Goal: Transaction & Acquisition: Subscribe to service/newsletter

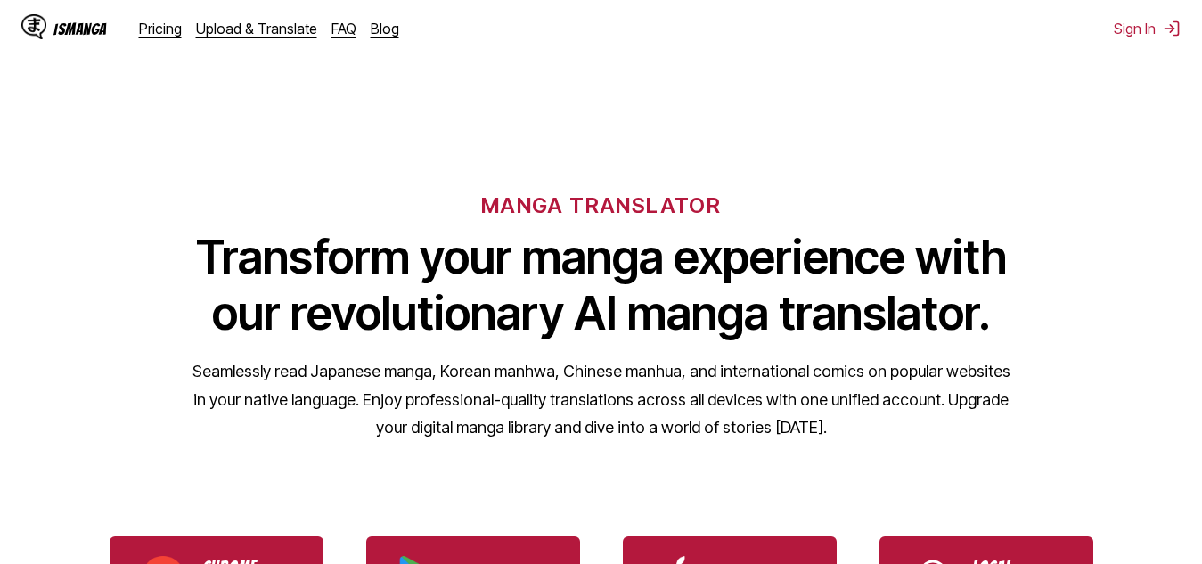
click at [1145, 18] on div "IsManga Pricing Upload & Translate FAQ Blog Sign In Pricing Upload & Translate …" at bounding box center [601, 28] width 1202 height 57
click at [1126, 25] on button "Sign In" at bounding box center [1147, 29] width 67 height 18
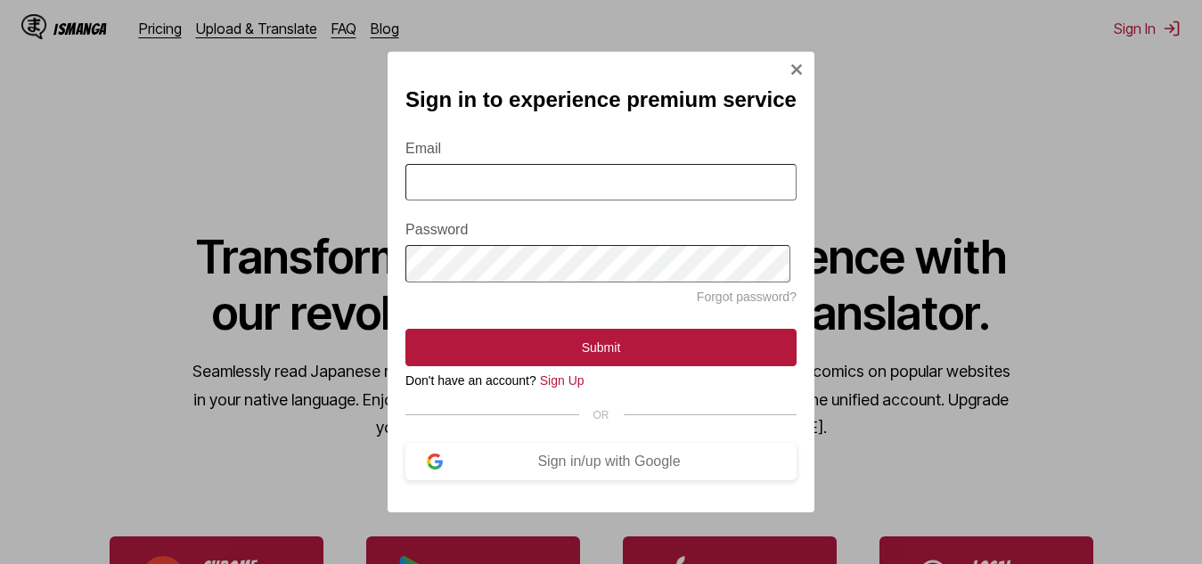
click at [531, 167] on input "Email" at bounding box center [600, 182] width 391 height 37
click at [389, 164] on div "Sign in to experience premium service Email Password Forgot password? Submit Do…" at bounding box center [601, 282] width 1202 height 564
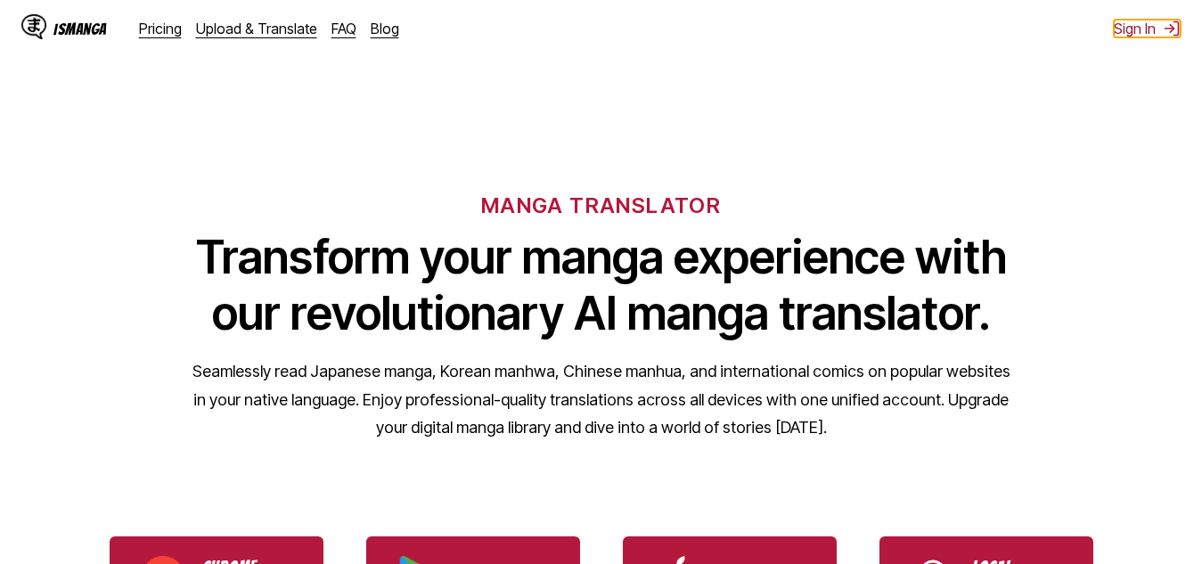
click at [1144, 23] on button "Sign In" at bounding box center [1147, 29] width 67 height 18
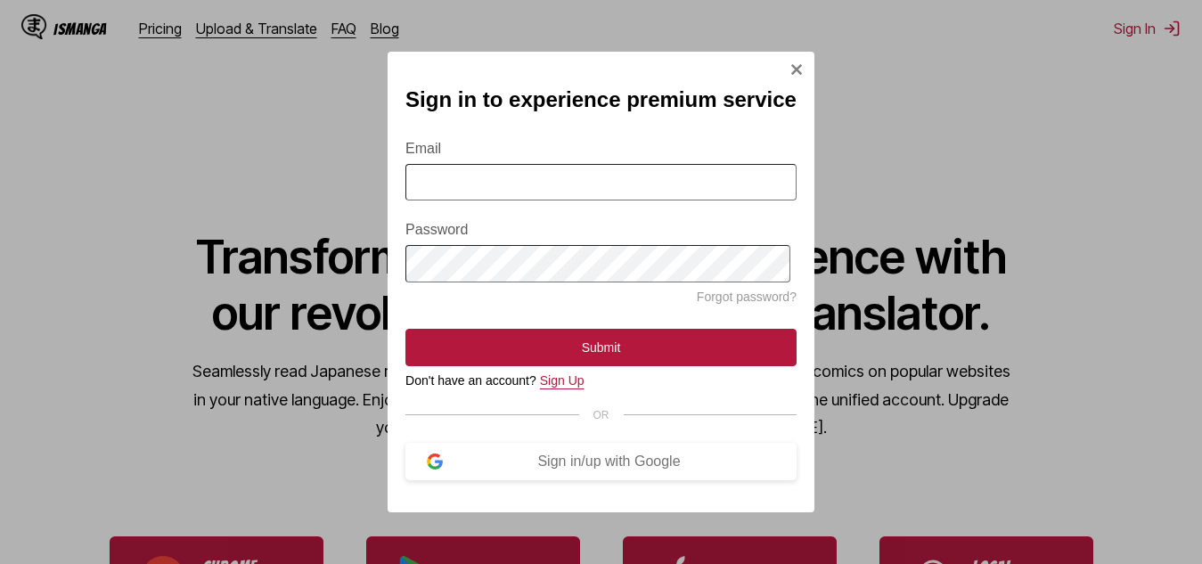
click at [579, 386] on link "Sign Up" at bounding box center [562, 380] width 45 height 14
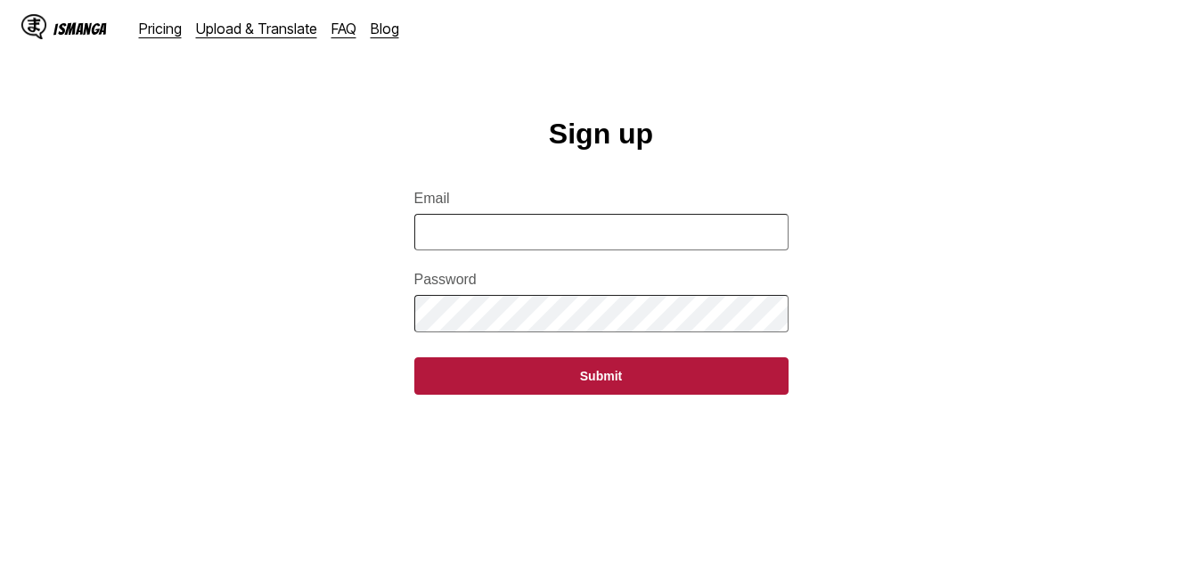
click at [606, 235] on input "Email" at bounding box center [601, 232] width 374 height 37
type input "**********"
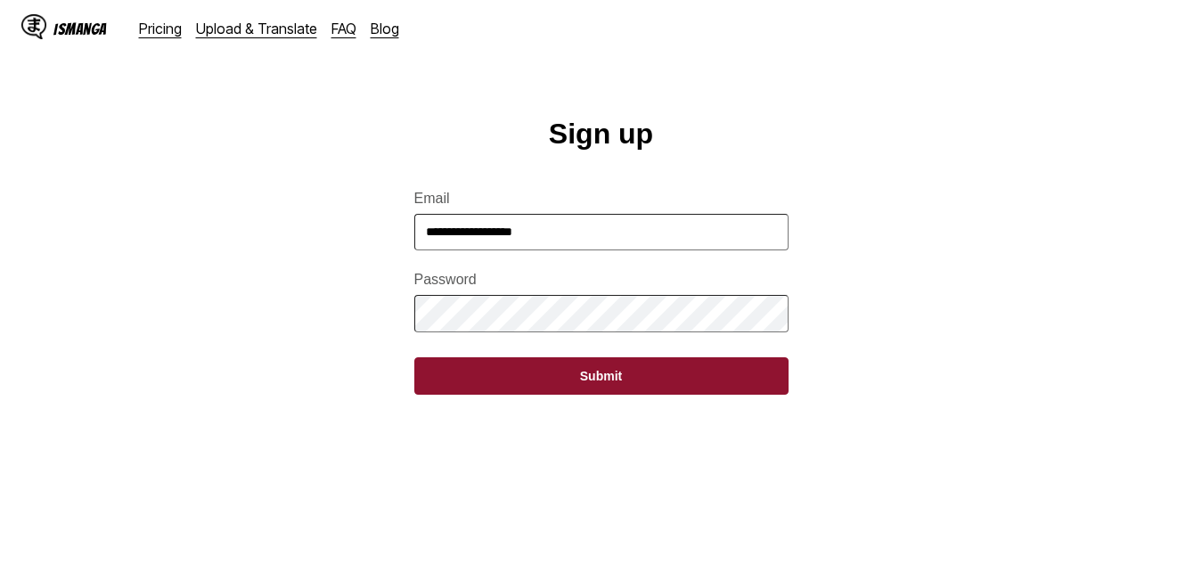
click at [645, 395] on button "Submit" at bounding box center [601, 375] width 374 height 37
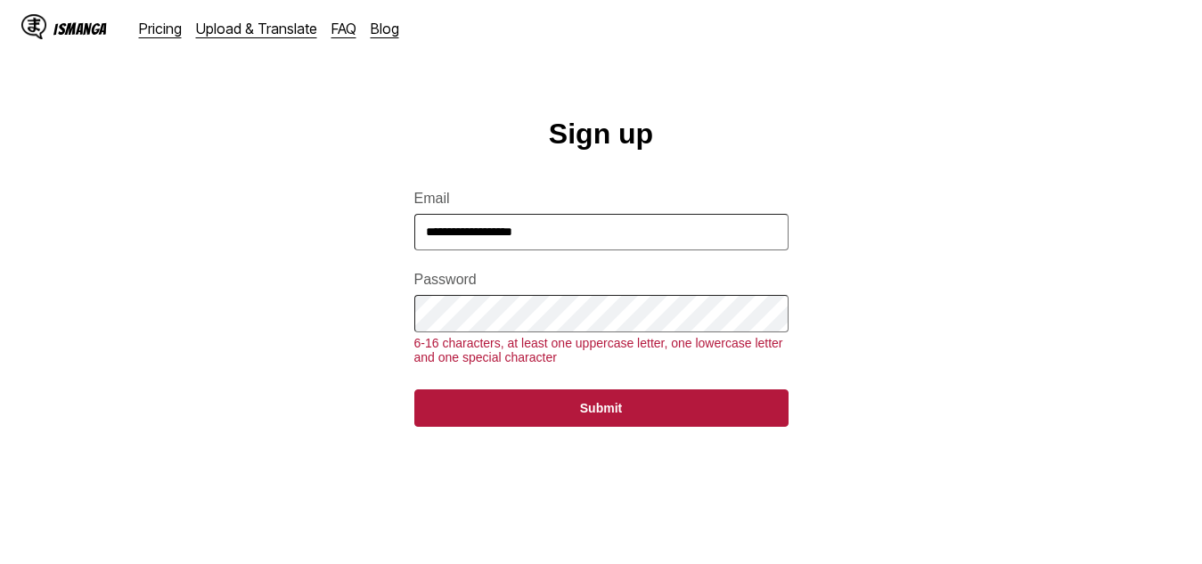
click at [414, 389] on button "Submit" at bounding box center [601, 407] width 374 height 37
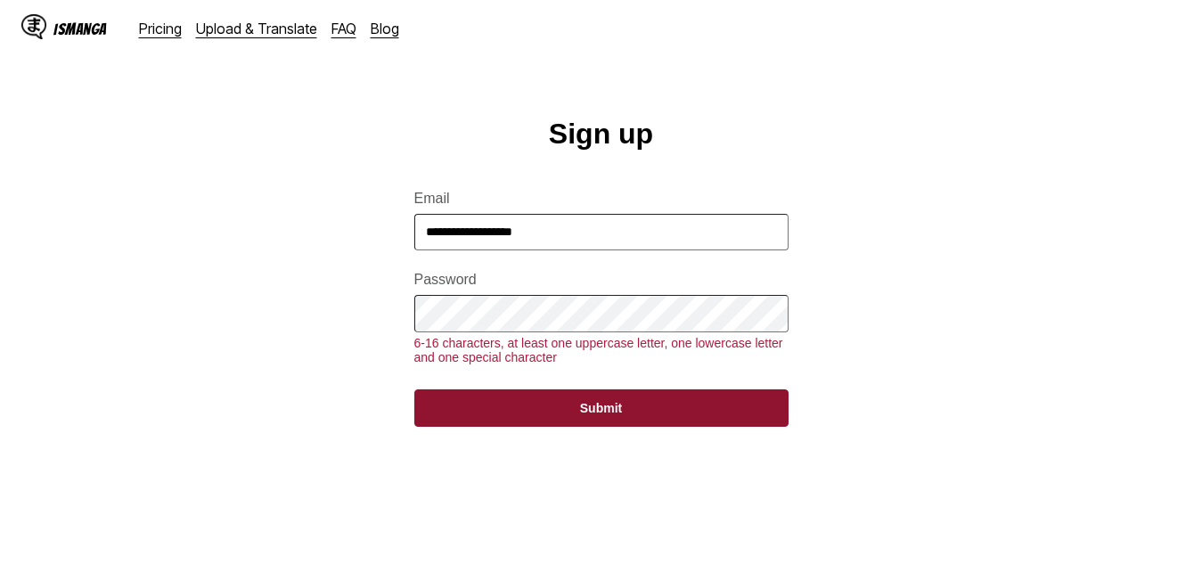
click at [629, 427] on button "Submit" at bounding box center [601, 407] width 374 height 37
click at [552, 427] on button "Submit" at bounding box center [601, 407] width 374 height 37
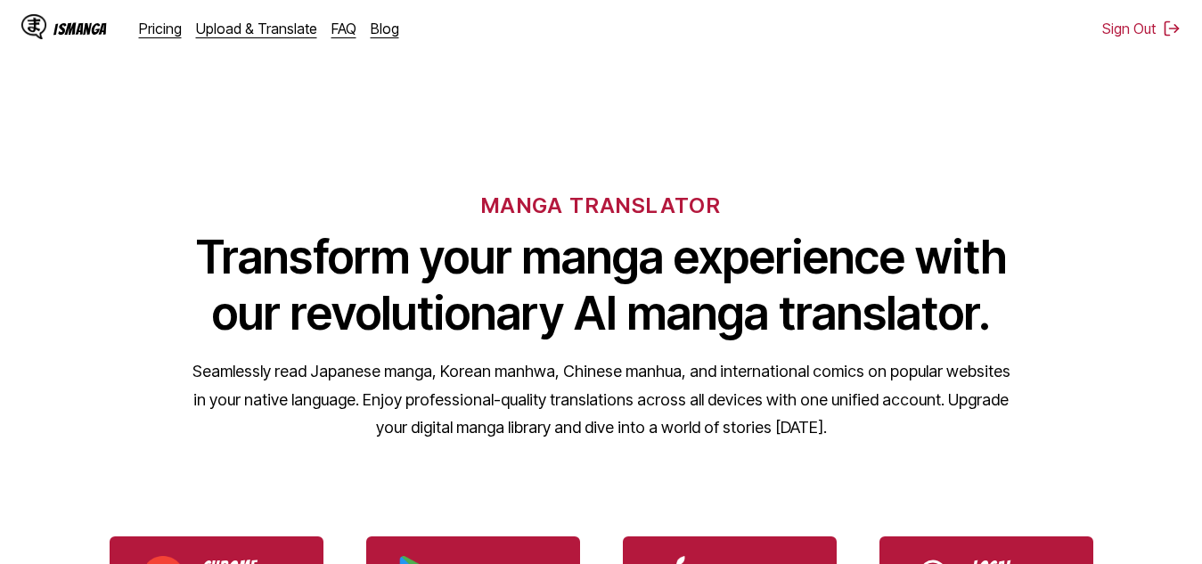
click at [1040, 191] on div "MANGA TRANSLATOR Transform your manga experience with our revolutionary AI mang…" at bounding box center [601, 288] width 1202 height 340
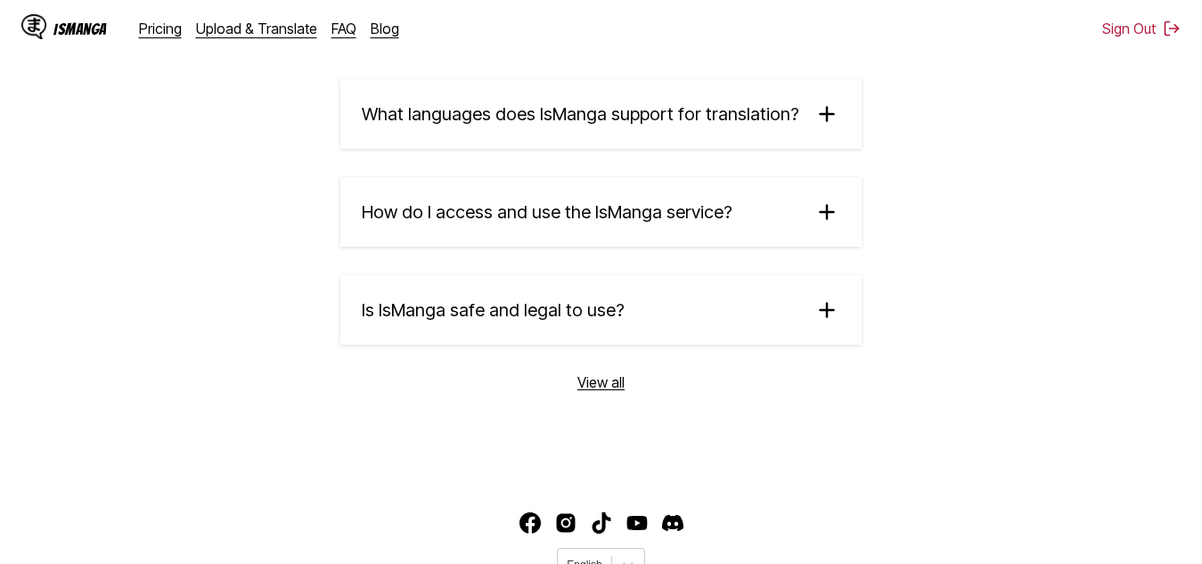
scroll to position [3201, 0]
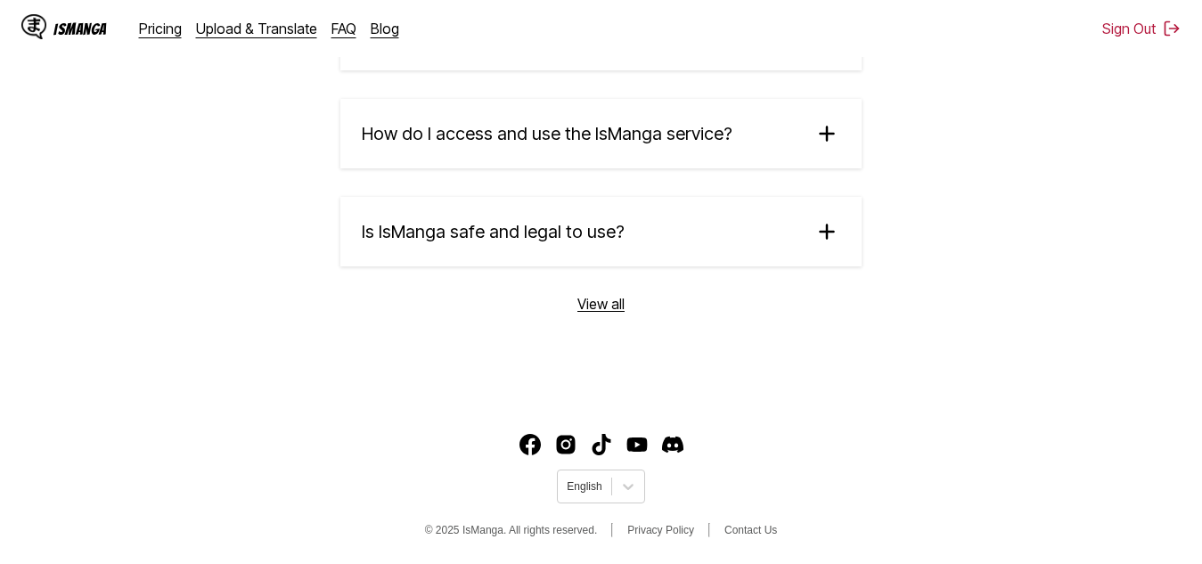
click at [462, 231] on span "Is IsManga safe and legal to use?" at bounding box center [493, 231] width 263 height 21
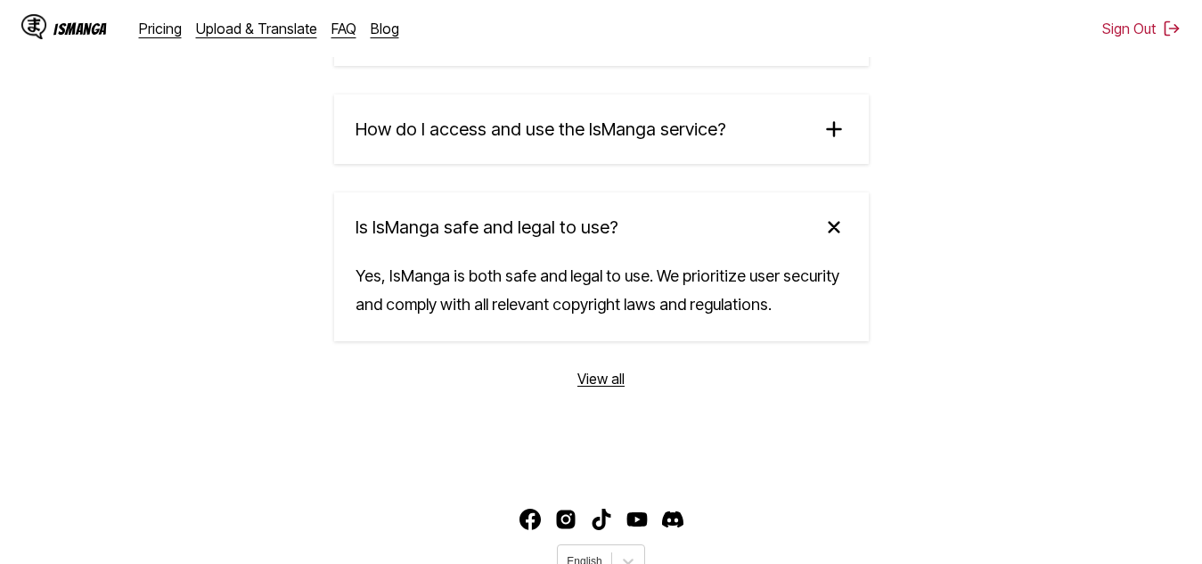
click at [462, 231] on span "Is IsManga safe and legal to use?" at bounding box center [486, 226] width 263 height 21
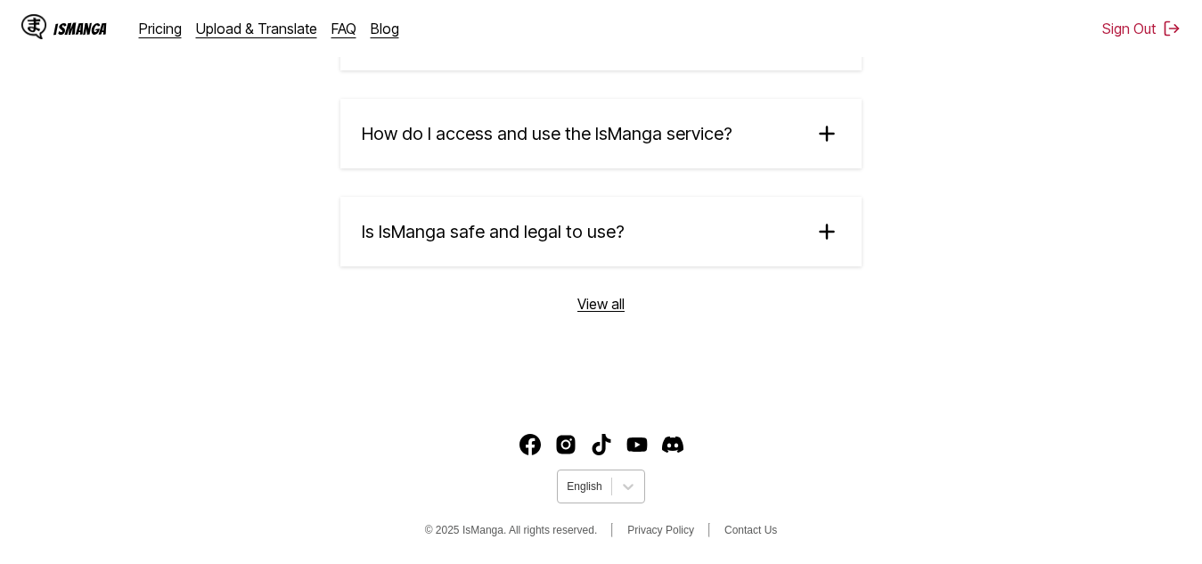
click at [600, 479] on div at bounding box center [584, 486] width 35 height 16
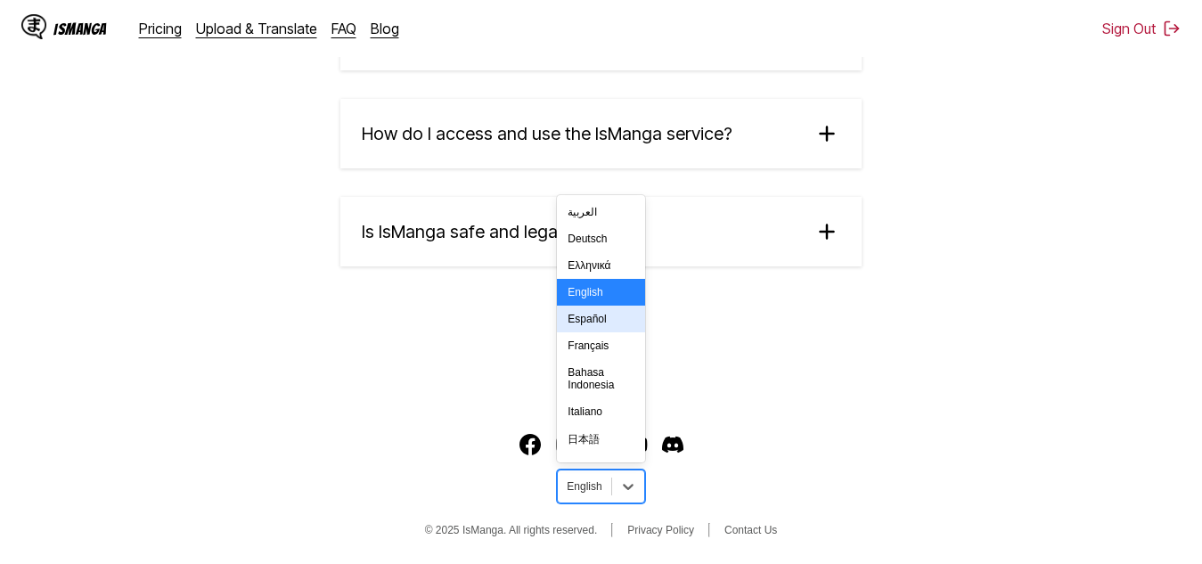
click at [614, 332] on div "Español" at bounding box center [600, 319] width 87 height 27
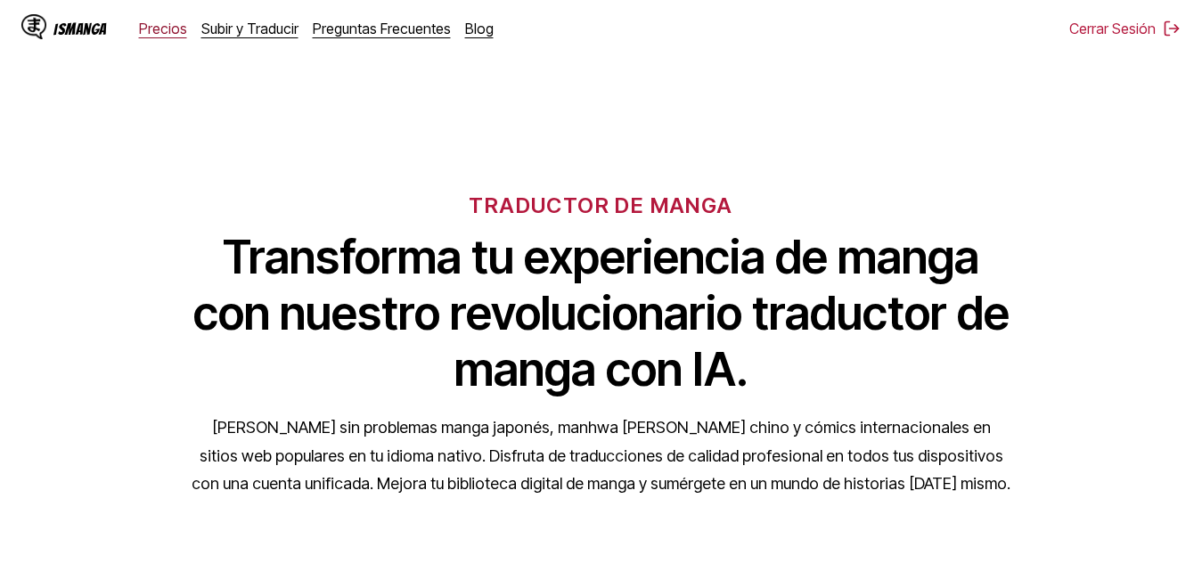
click at [155, 27] on link "Precios" at bounding box center [163, 29] width 48 height 18
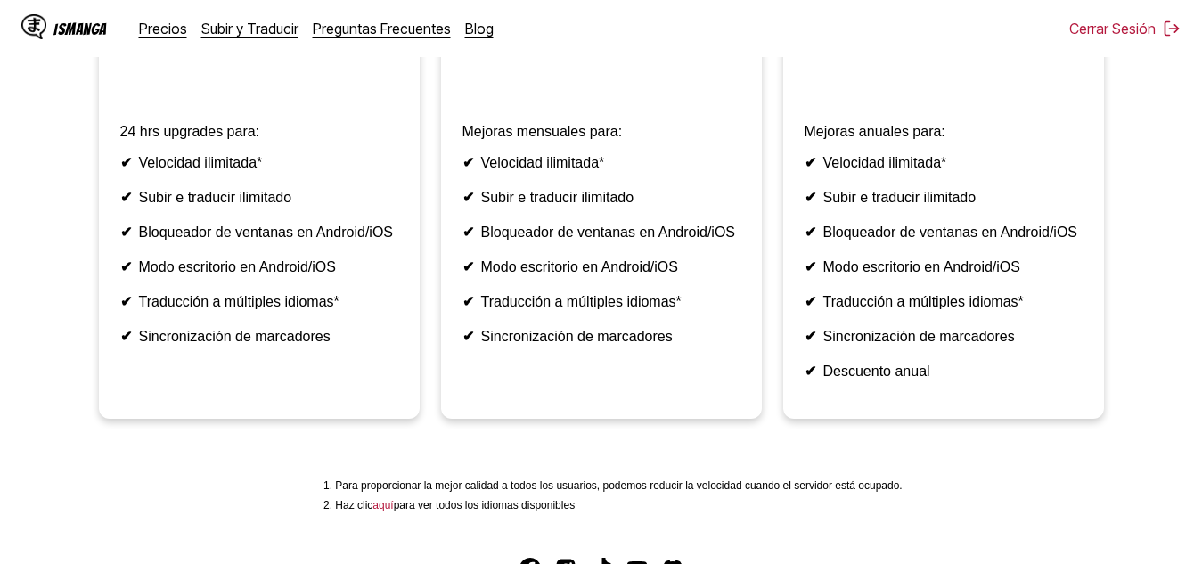
scroll to position [349, 0]
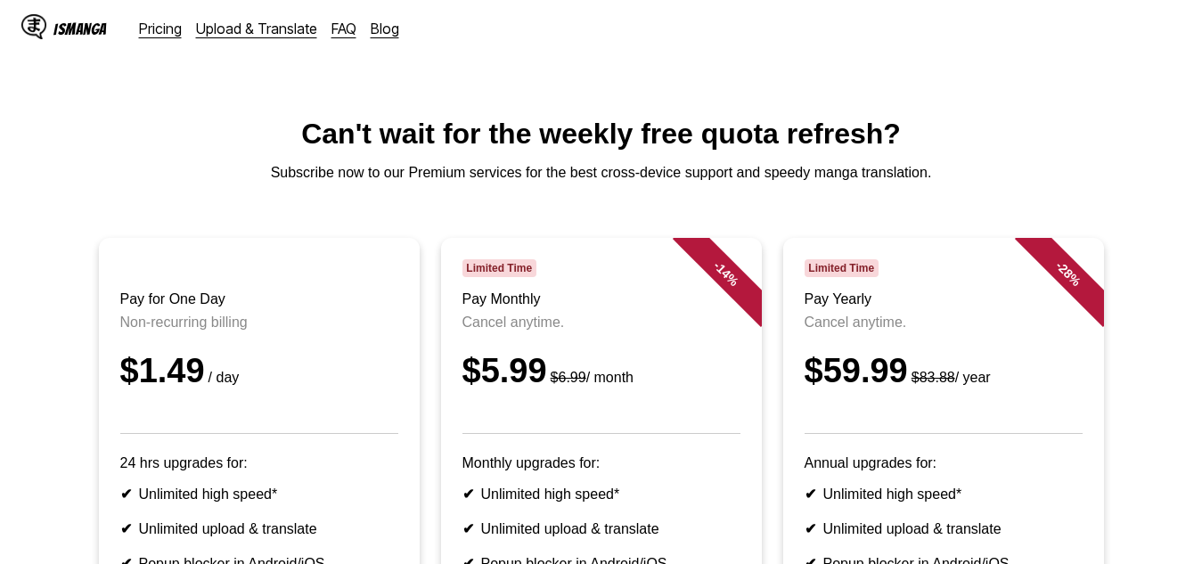
click at [1074, 64] on html "IsManga Pricing Upload & Translate FAQ Blog Pricing Upload & Translate FAQ Blog…" at bounding box center [601, 509] width 1202 height 1019
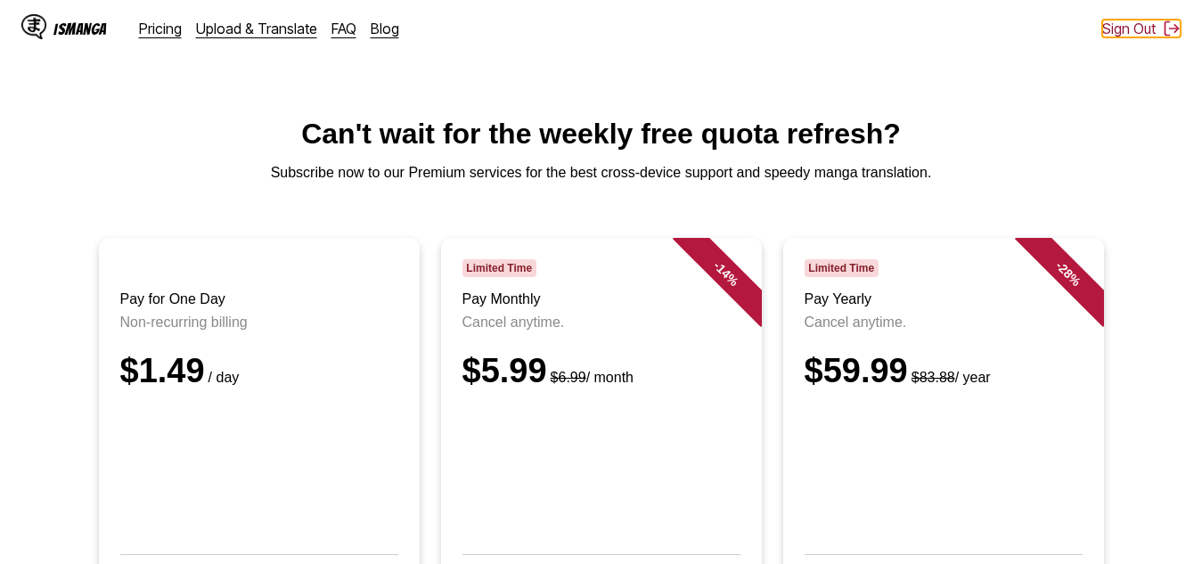
click at [1138, 27] on button "Sign Out" at bounding box center [1141, 29] width 78 height 18
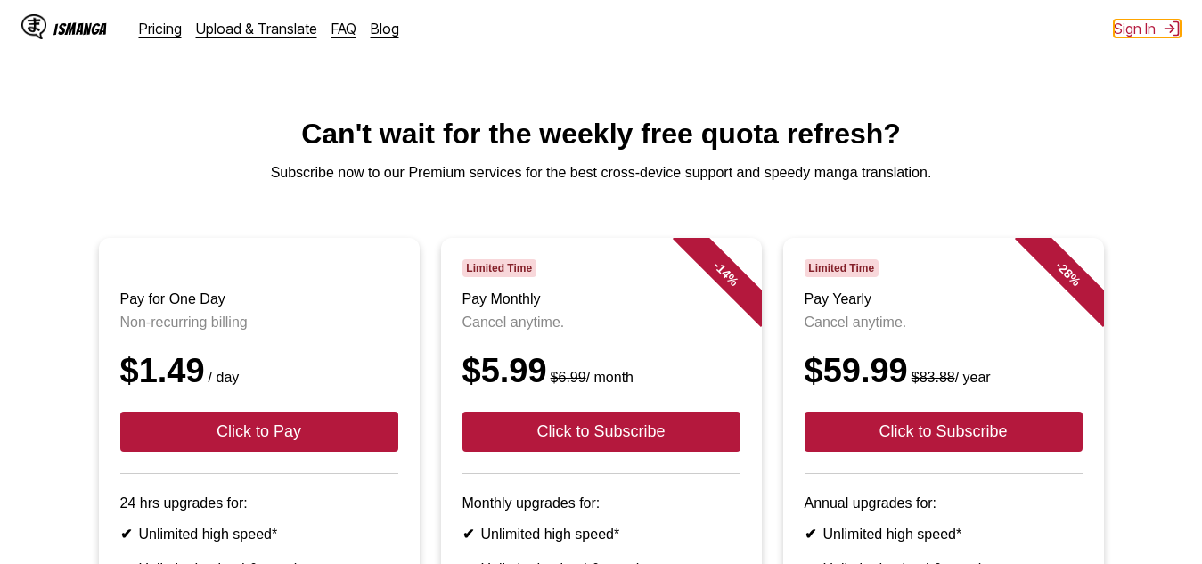
click at [1138, 27] on button "Sign In" at bounding box center [1147, 29] width 67 height 18
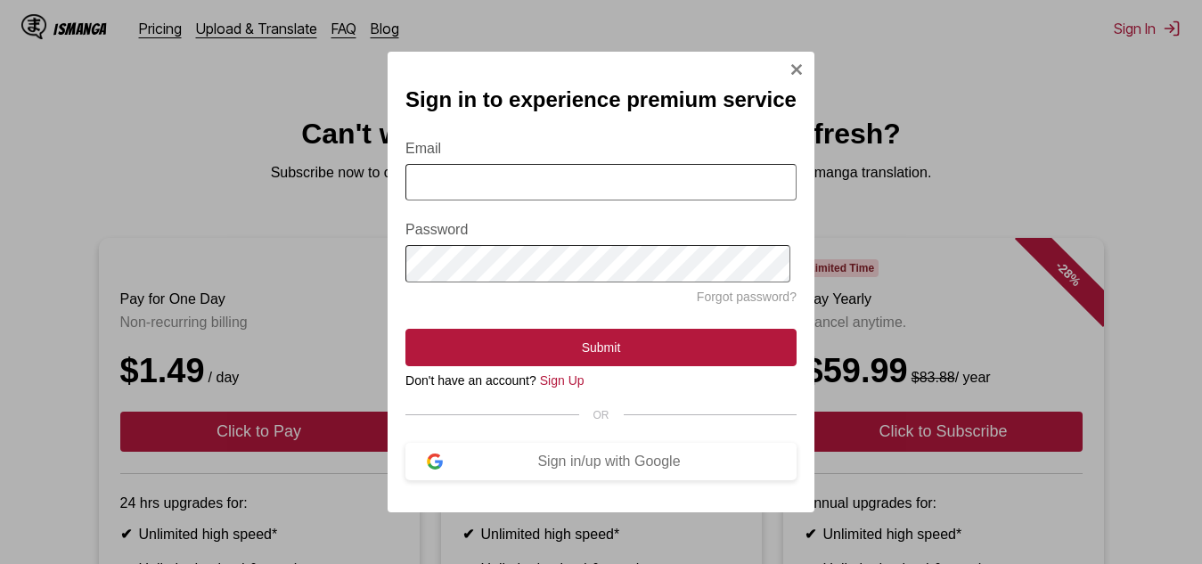
click at [523, 192] on input "Email" at bounding box center [600, 182] width 391 height 37
click at [463, 188] on input "Email" at bounding box center [600, 182] width 391 height 37
type input "**********"
